Goal: Task Accomplishment & Management: Use online tool/utility

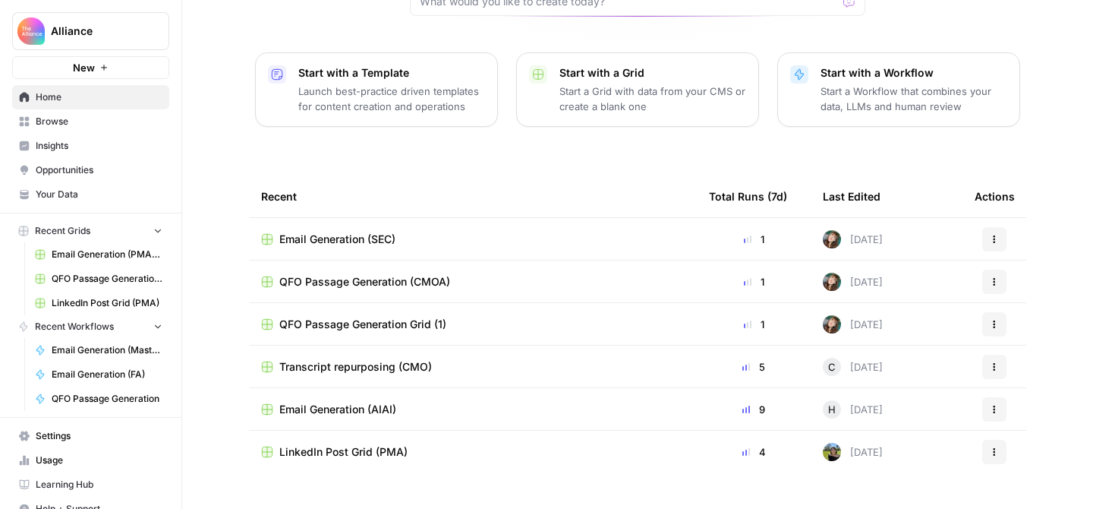
scroll to position [190, 0]
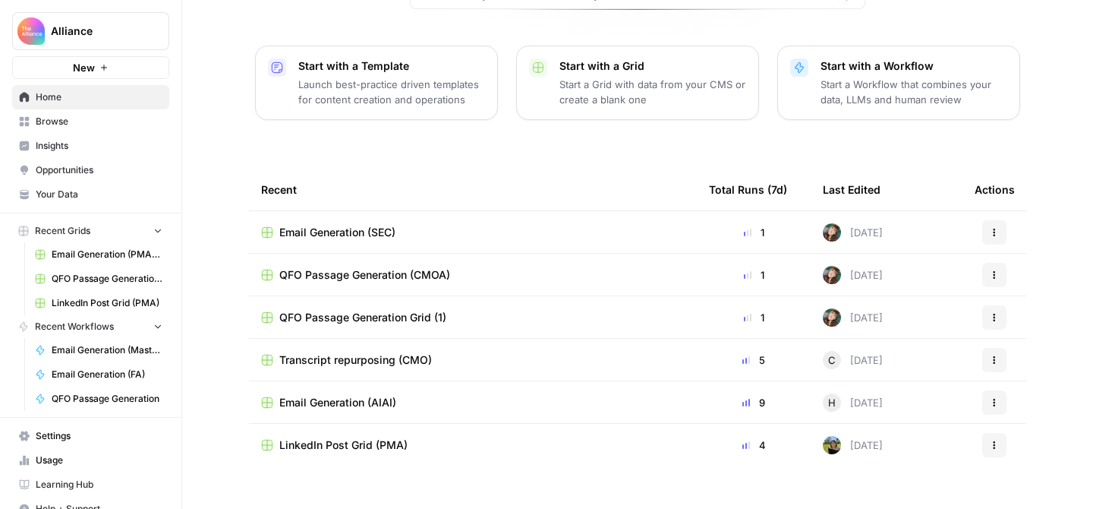
click at [320, 437] on span "LinkedIn Post Grid (PMA)" at bounding box center [343, 444] width 128 height 15
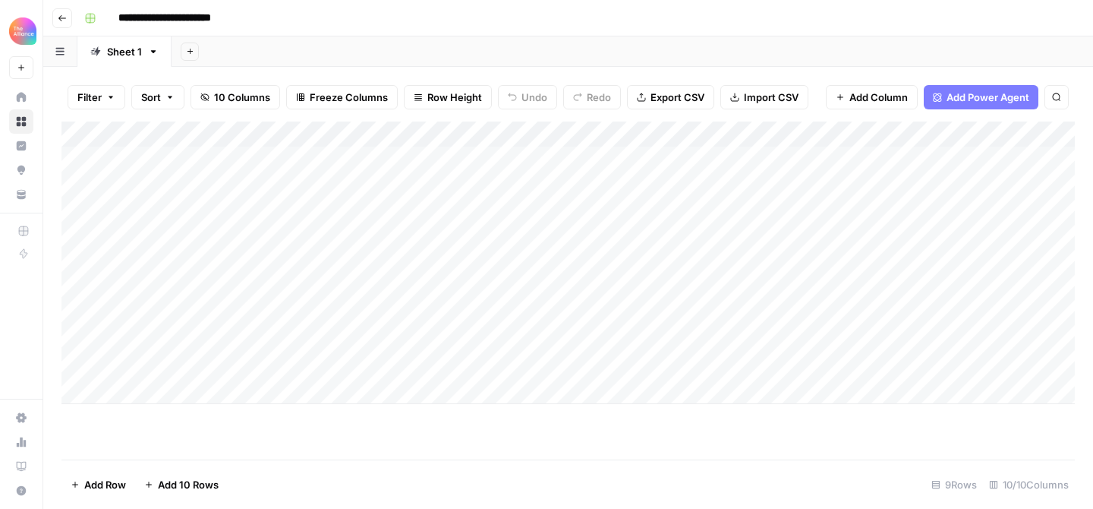
click at [198, 284] on div "Add Column" at bounding box center [567, 262] width 1013 height 282
click at [185, 288] on div "Add Column" at bounding box center [567, 262] width 1013 height 282
click at [487, 479] on footer "Add Row Add 10 Rows 9 Rows 10/10 Columns" at bounding box center [567, 483] width 1013 height 49
